Goal: Use online tool/utility: Utilize a website feature to perform a specific function

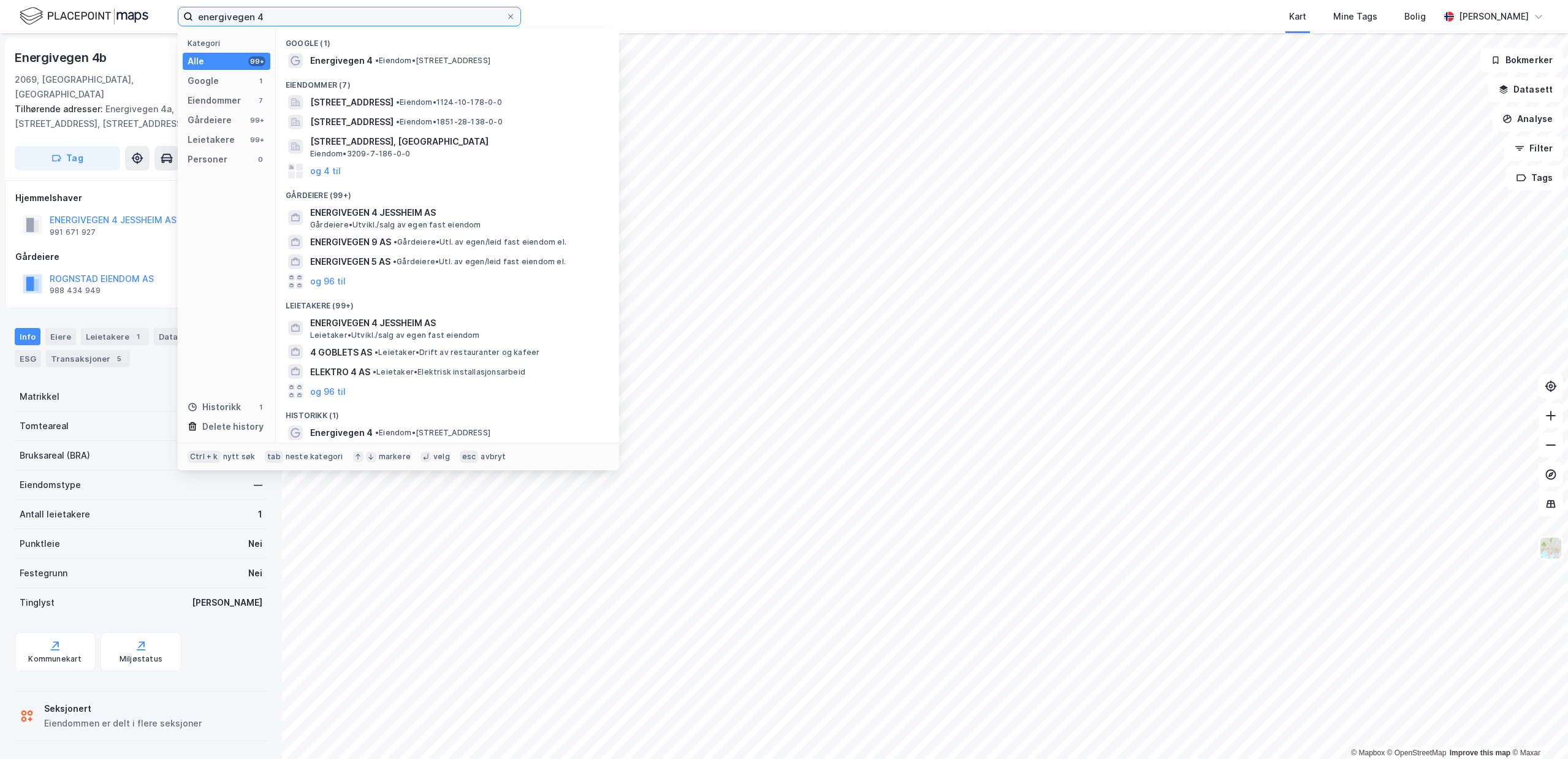
drag, startPoint x: 311, startPoint y: 8, endPoint x: -1, endPoint y: 10, distance: 312.0
click at [193, 10] on input "energivegen 4" at bounding box center [349, 16] width 313 height 18
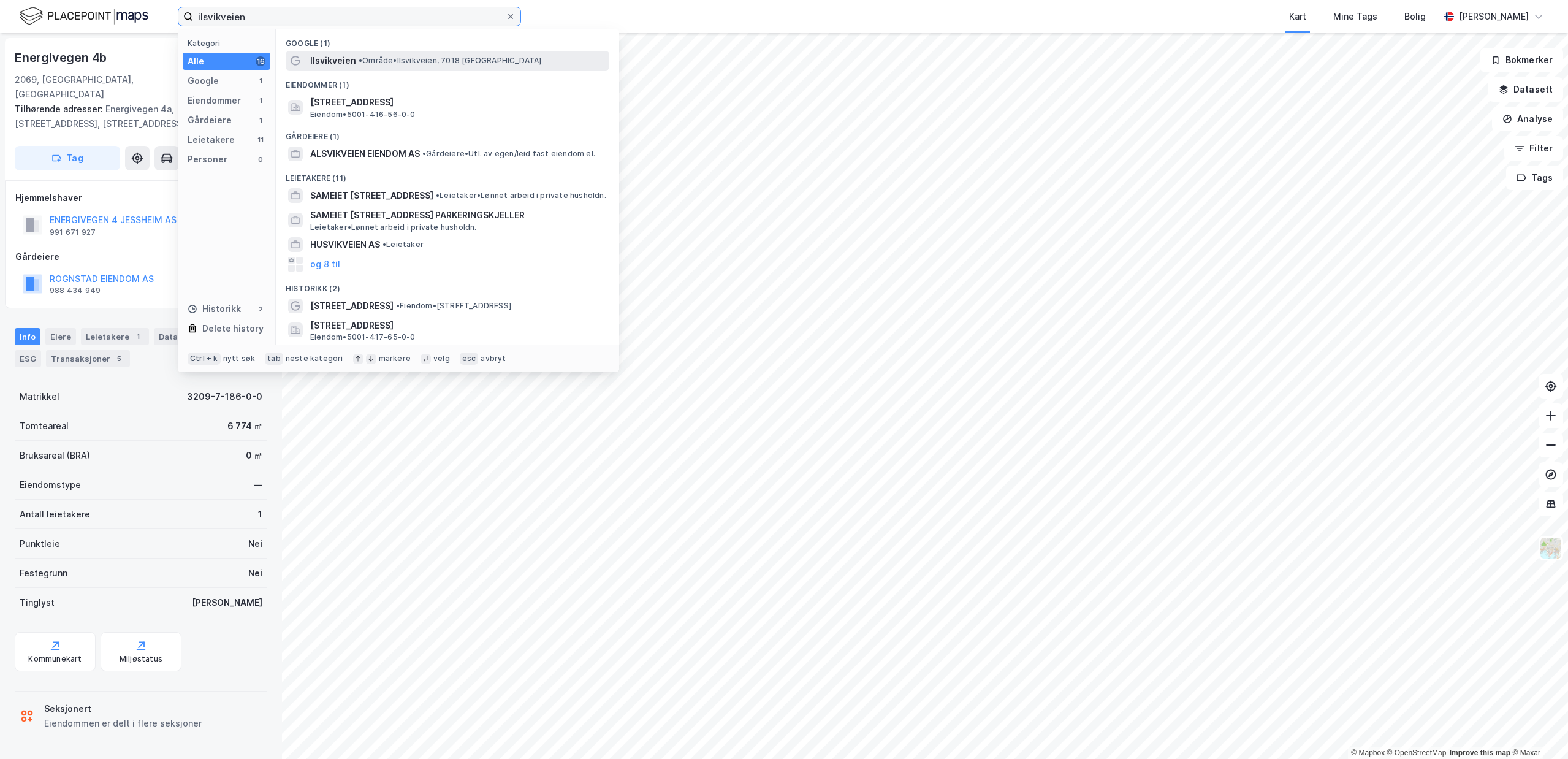
type input "ilsvikveien"
click at [466, 64] on span "• Område • [STREET_ADDRESS]" at bounding box center [449, 61] width 183 height 10
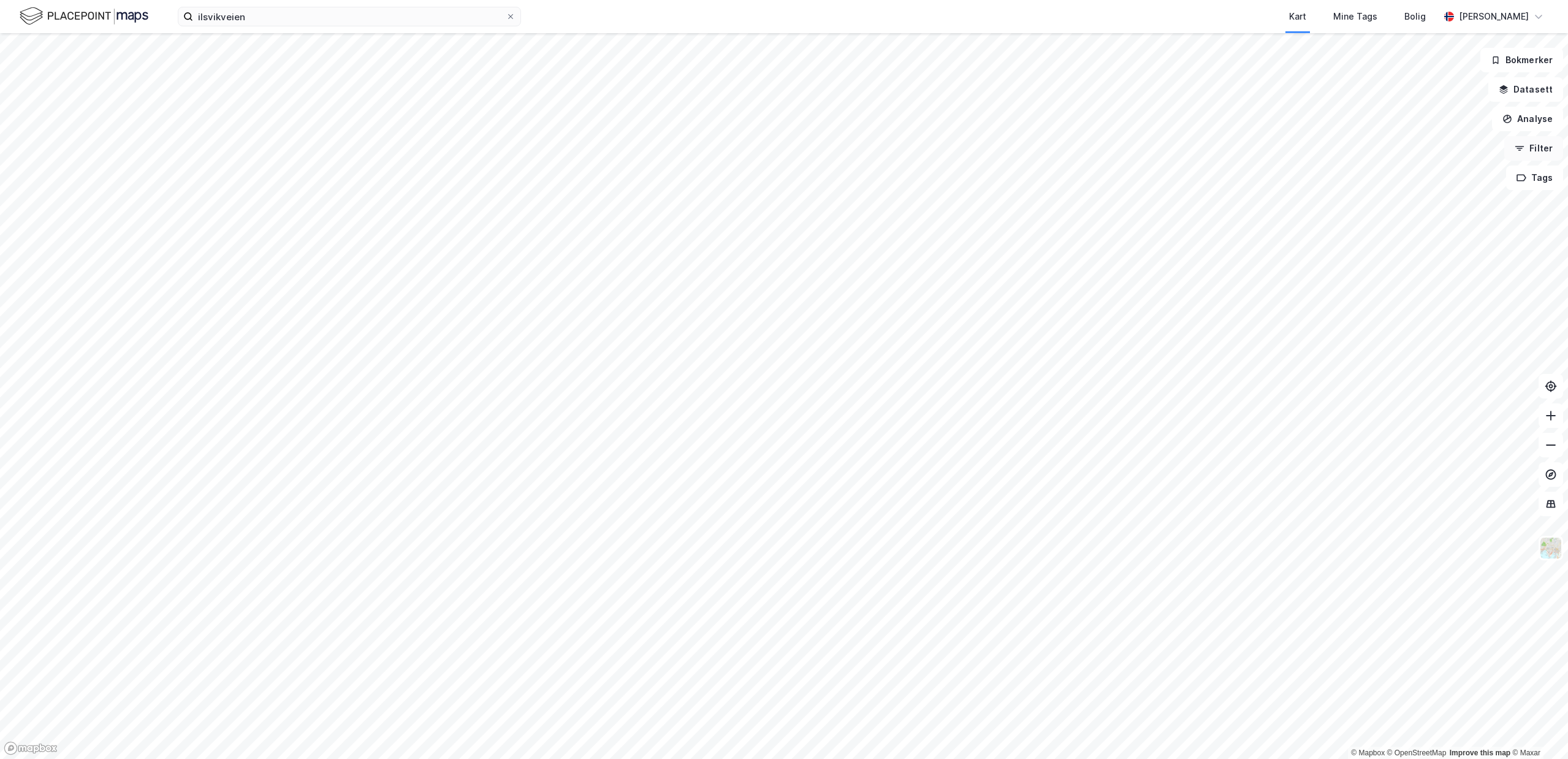
click at [1539, 147] on button "Filter" at bounding box center [1533, 149] width 59 height 25
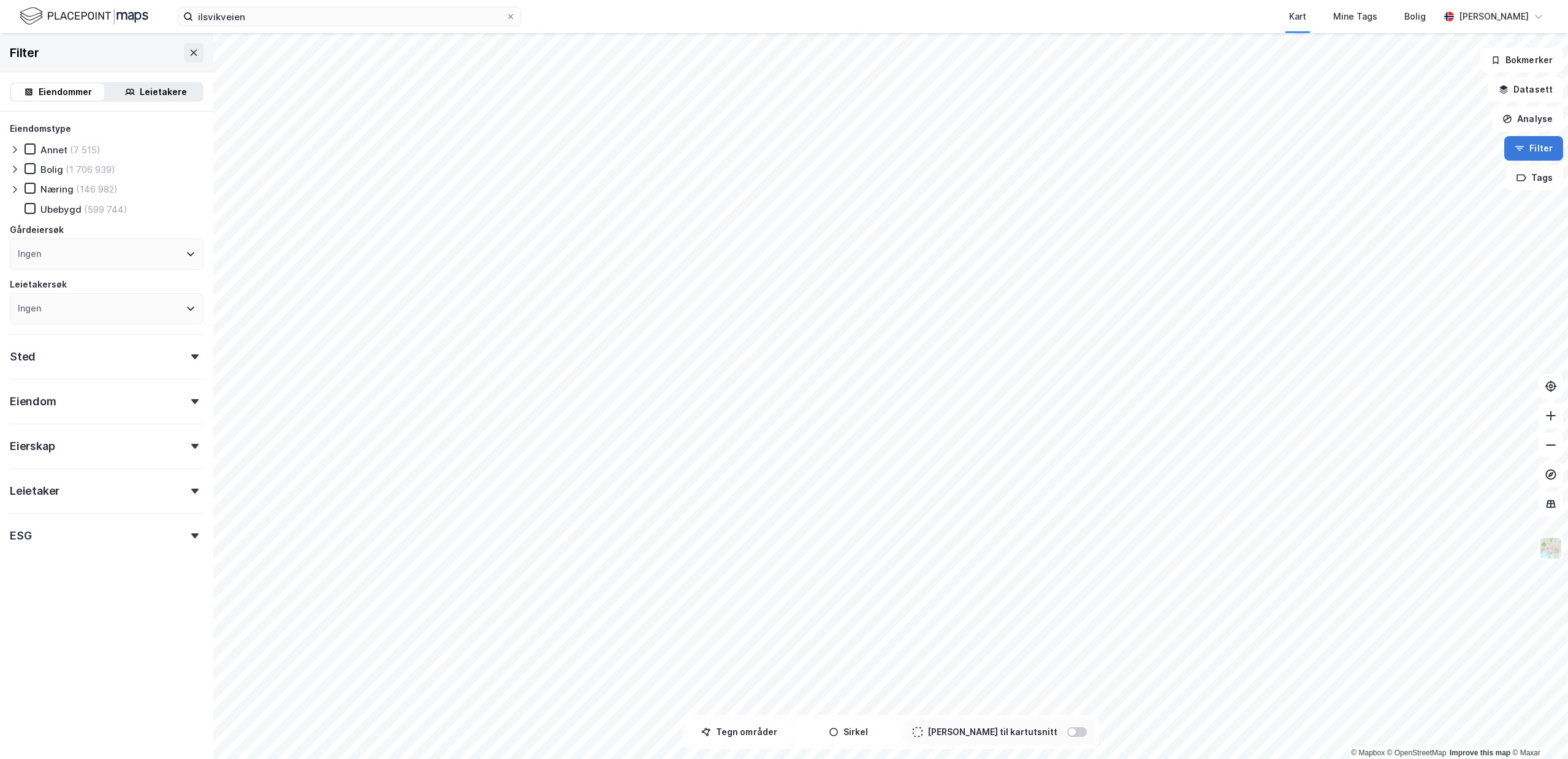
click at [1539, 147] on button "Filter" at bounding box center [1533, 149] width 59 height 25
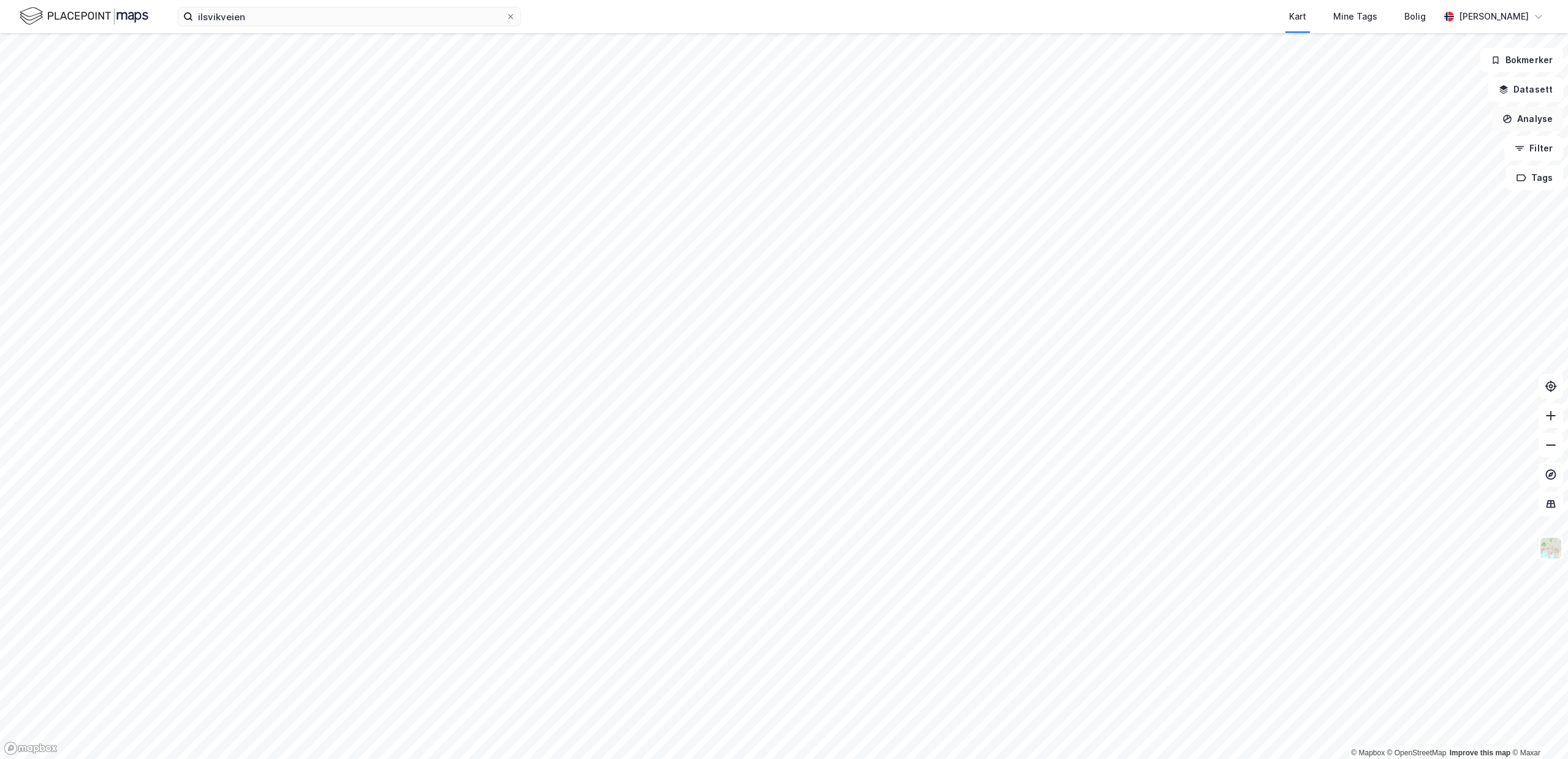
click at [1541, 123] on button "Analyse" at bounding box center [1527, 119] width 71 height 25
click at [1433, 122] on div "Mål avstand" at bounding box center [1421, 120] width 107 height 10
click at [813, 741] on button "Lukk" at bounding box center [840, 732] width 56 height 25
